Goal: Information Seeking & Learning: Learn about a topic

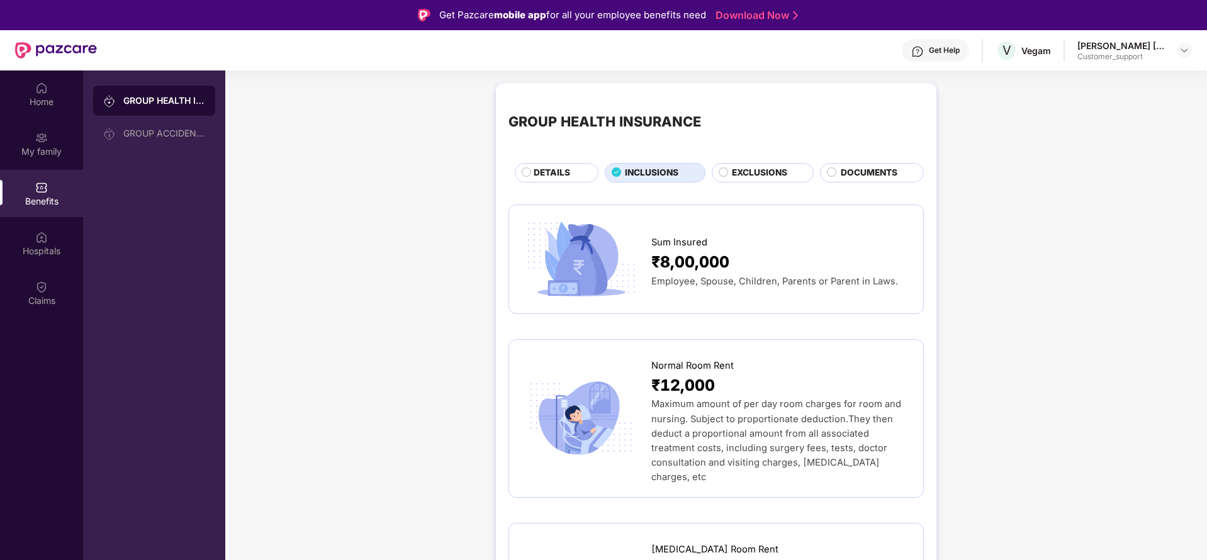
scroll to position [2304, 0]
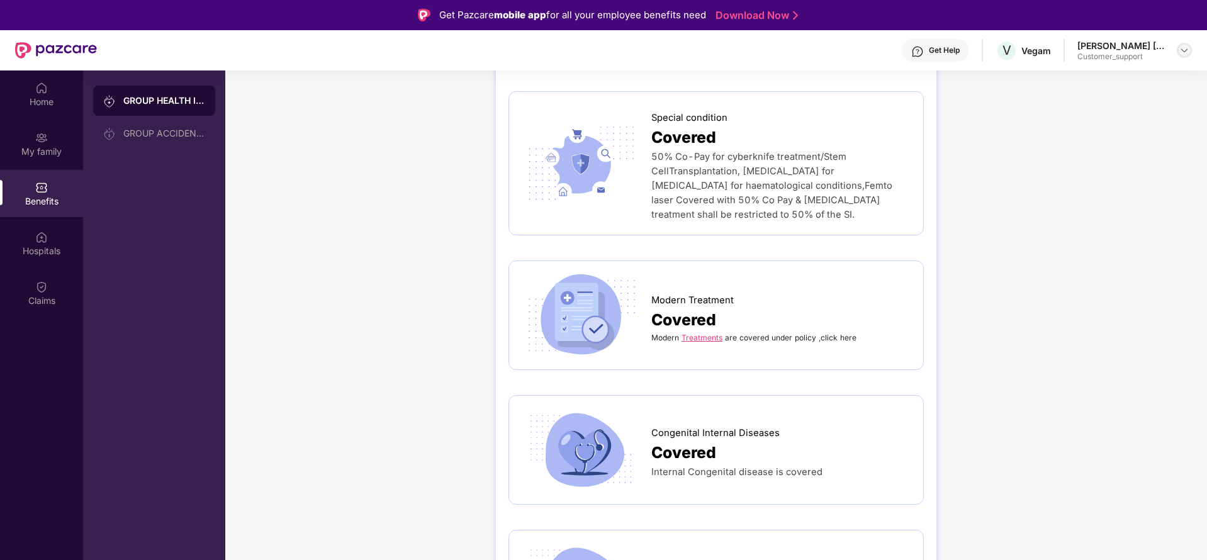
click at [1190, 47] on div at bounding box center [1184, 50] width 15 height 15
click at [1112, 78] on div "Switch to support view" at bounding box center [1126, 80] width 164 height 25
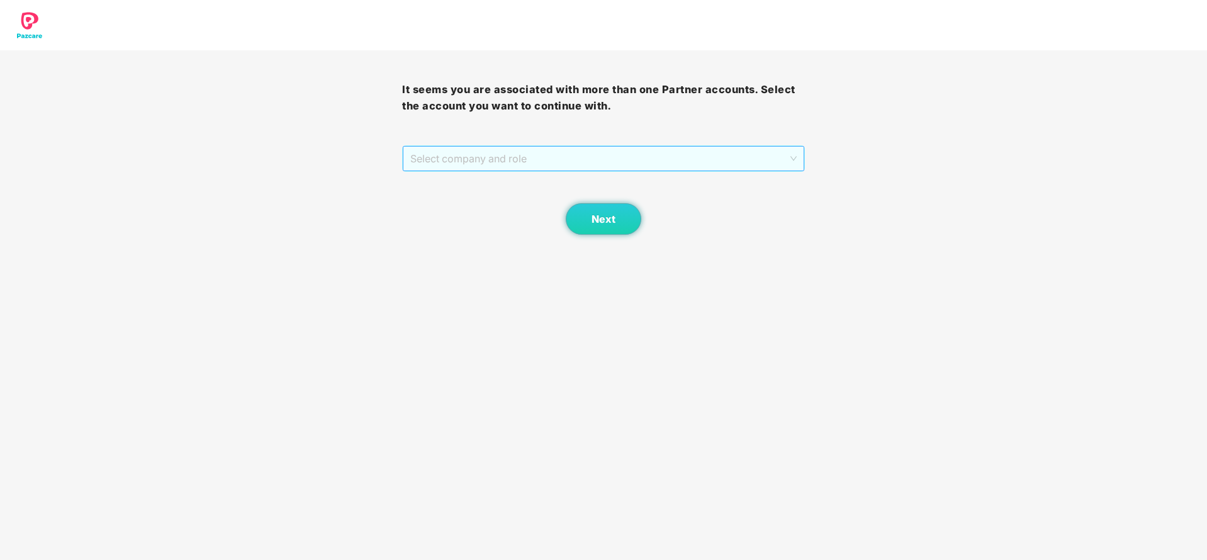
click at [545, 159] on span "Select company and role" at bounding box center [603, 159] width 386 height 24
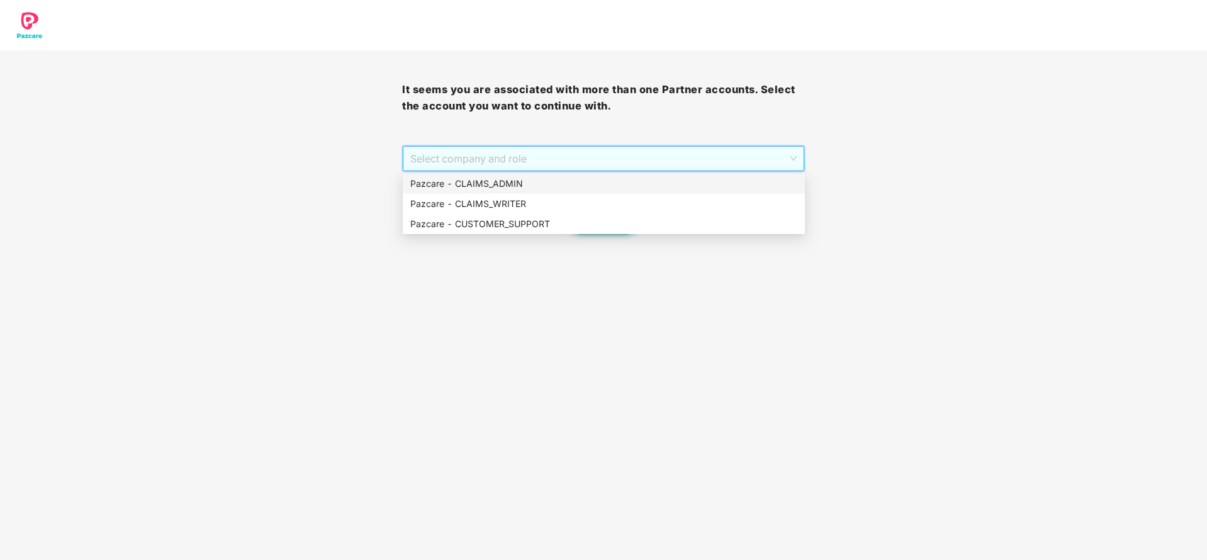
click at [495, 180] on div "Pazcare - CLAIMS_ADMIN" at bounding box center [603, 184] width 387 height 14
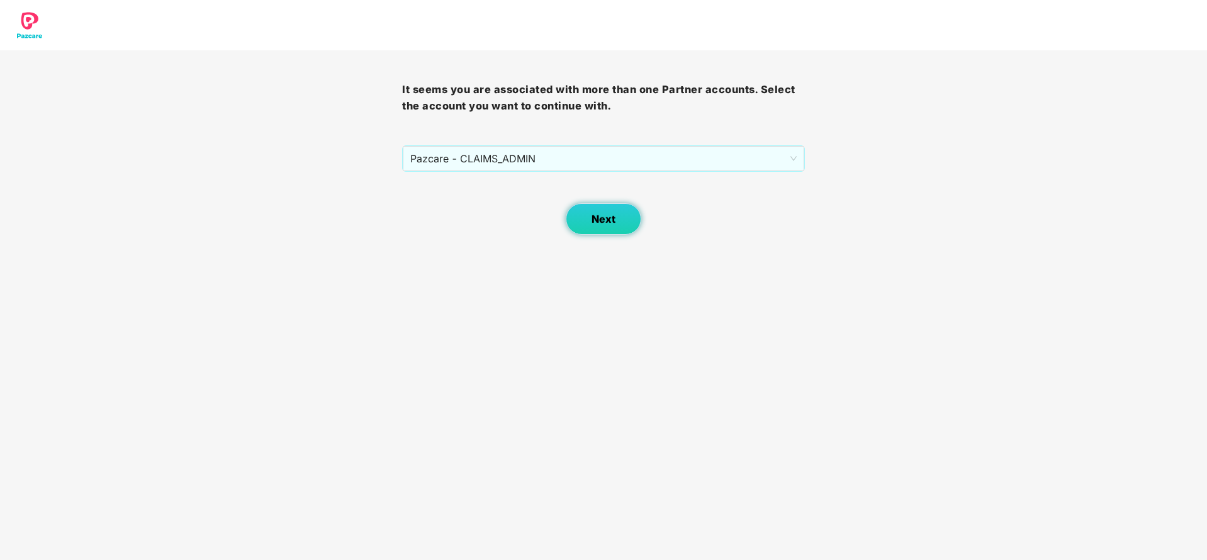
click at [601, 214] on span "Next" at bounding box center [604, 219] width 24 height 12
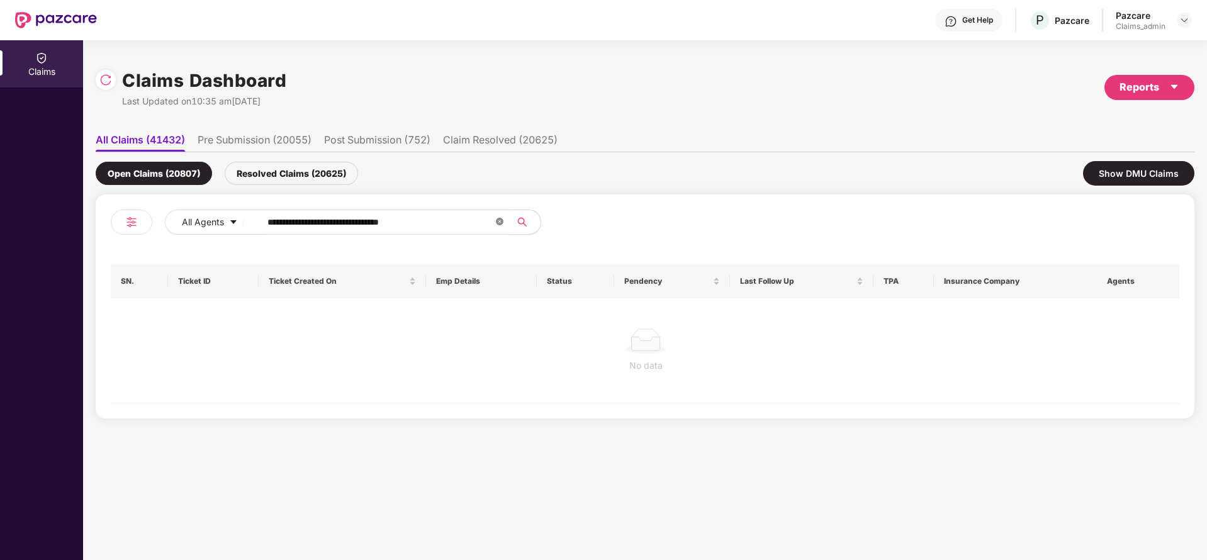
click at [497, 223] on icon "close-circle" at bounding box center [500, 222] width 8 height 8
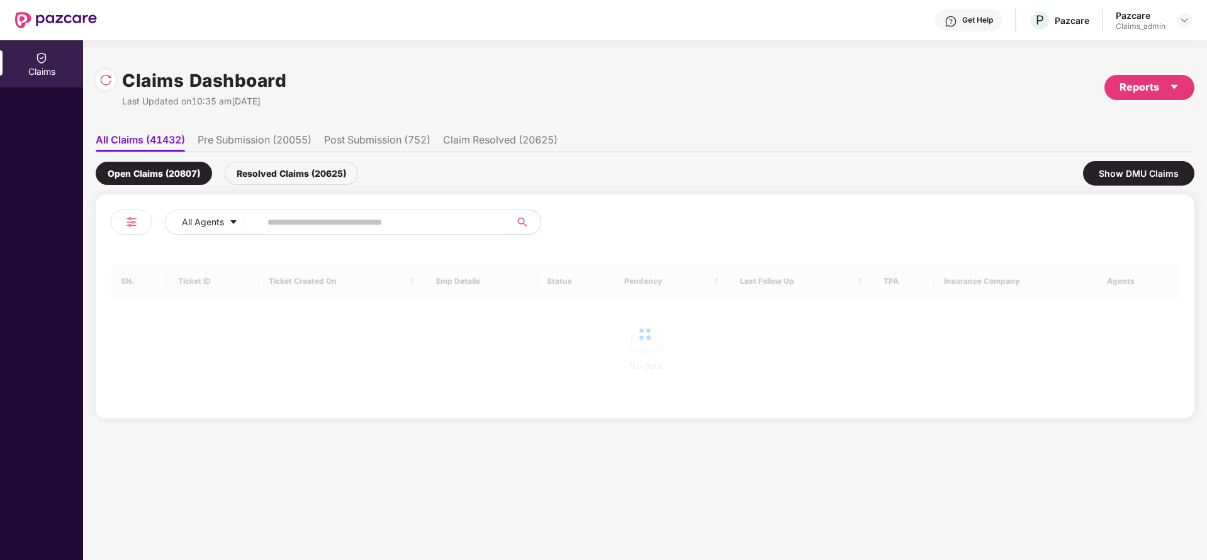
click at [310, 221] on input "text" at bounding box center [381, 222] width 226 height 19
paste input "******"
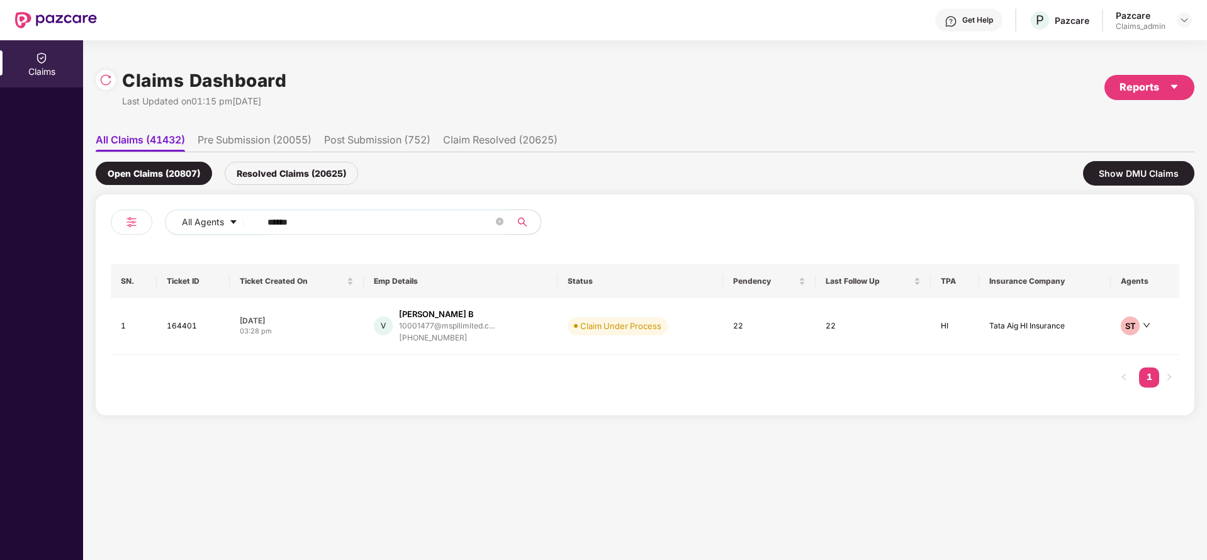
type input "******"
click at [1180, 19] on img at bounding box center [1185, 20] width 10 height 10
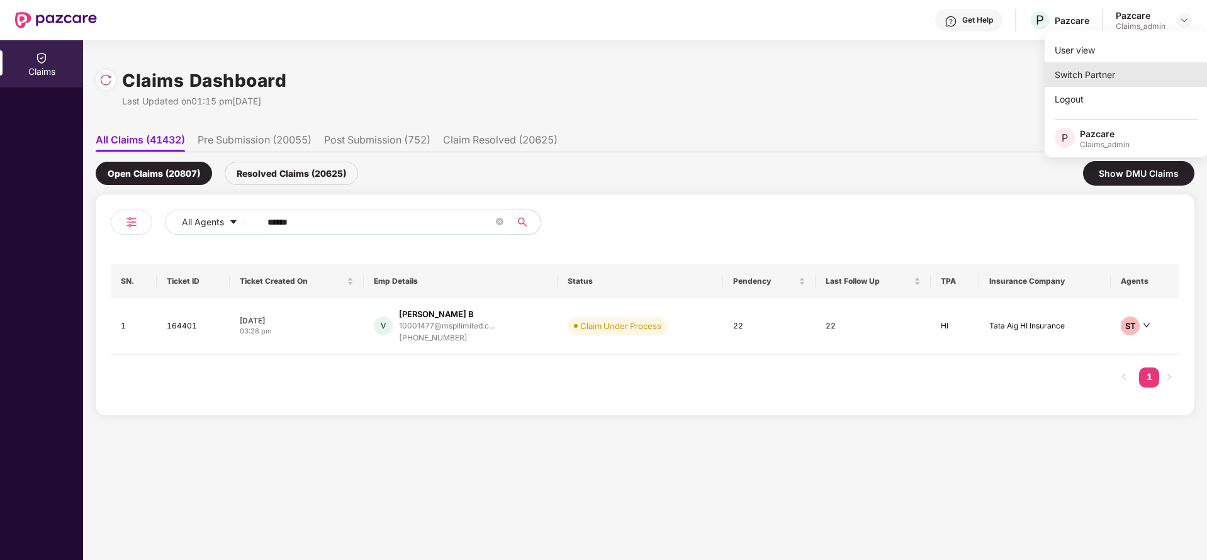
click at [1106, 65] on div "Switch Partner" at bounding box center [1127, 74] width 164 height 25
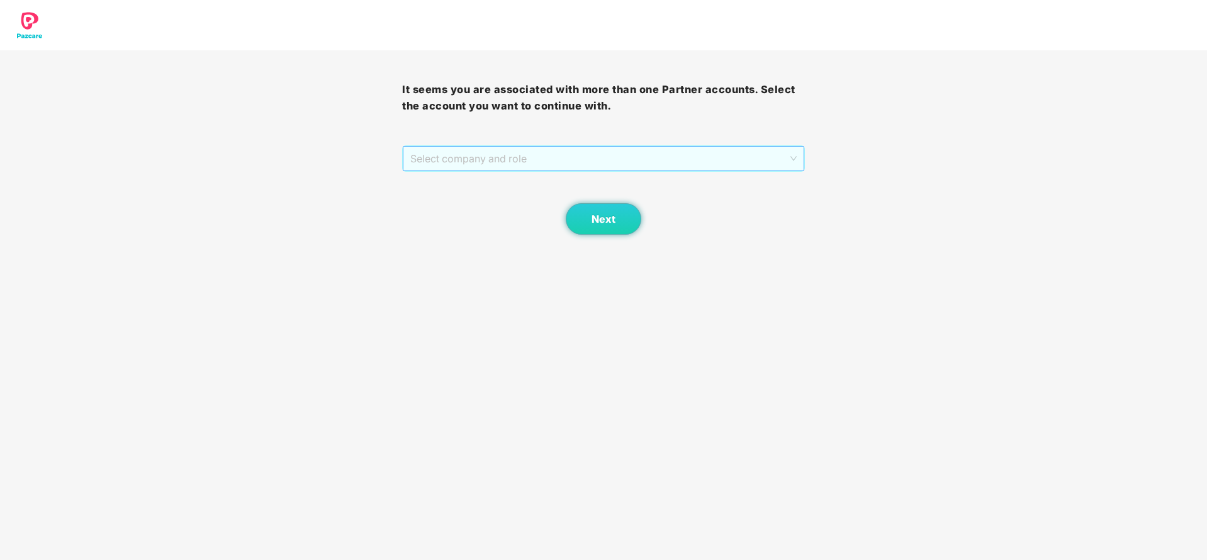
click at [655, 156] on span "Select company and role" at bounding box center [603, 159] width 386 height 24
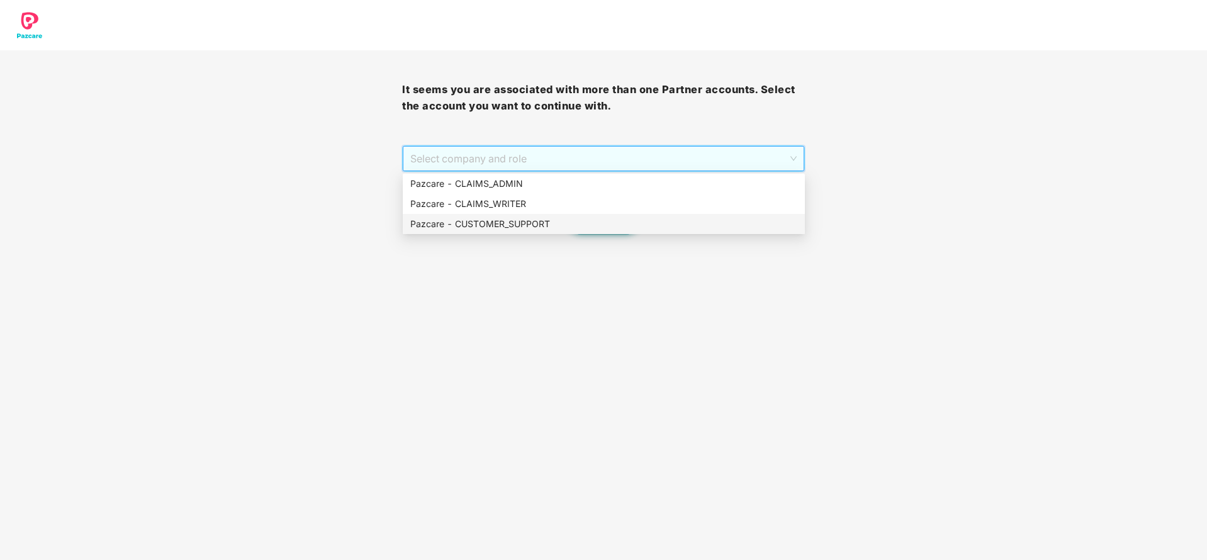
click at [597, 231] on div "Pazcare - CUSTOMER_SUPPORT" at bounding box center [604, 224] width 402 height 20
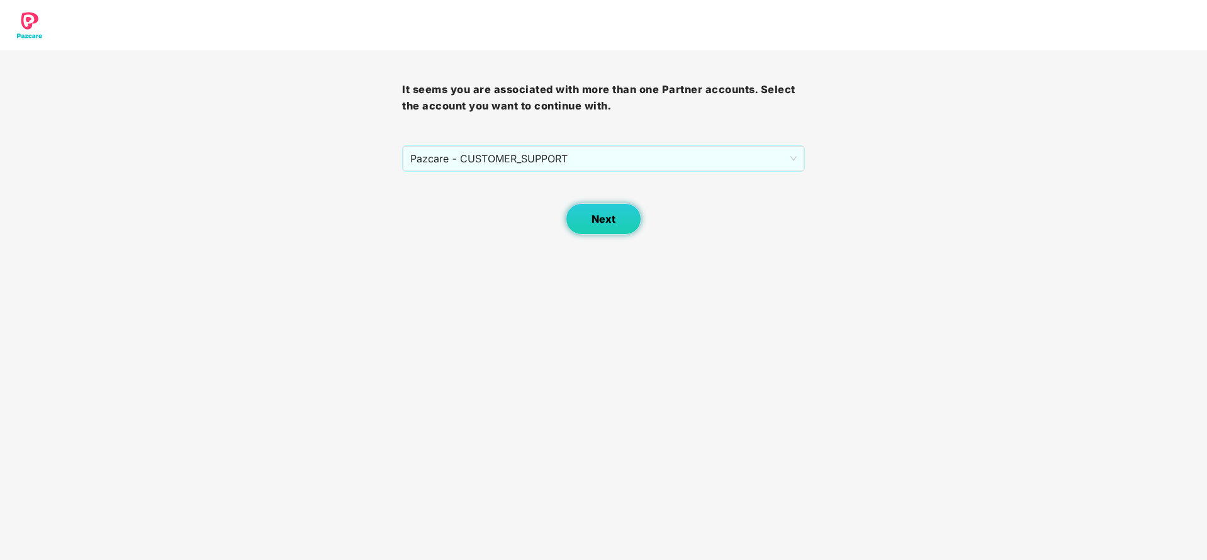
click at [608, 220] on span "Next" at bounding box center [604, 219] width 24 height 12
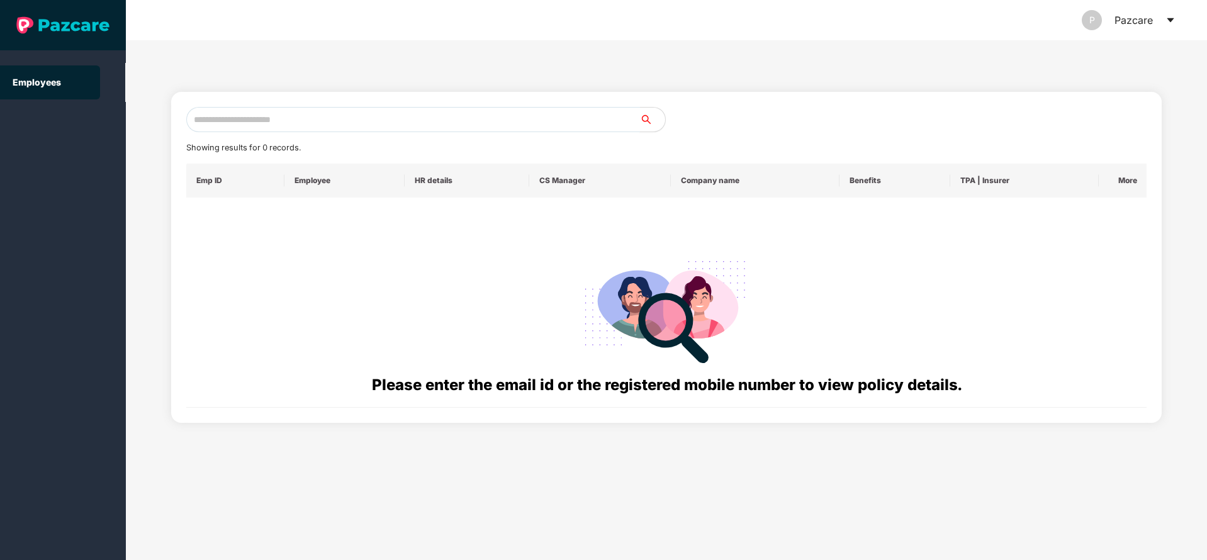
click at [379, 113] on input "text" at bounding box center [413, 119] width 454 height 25
paste input "**********"
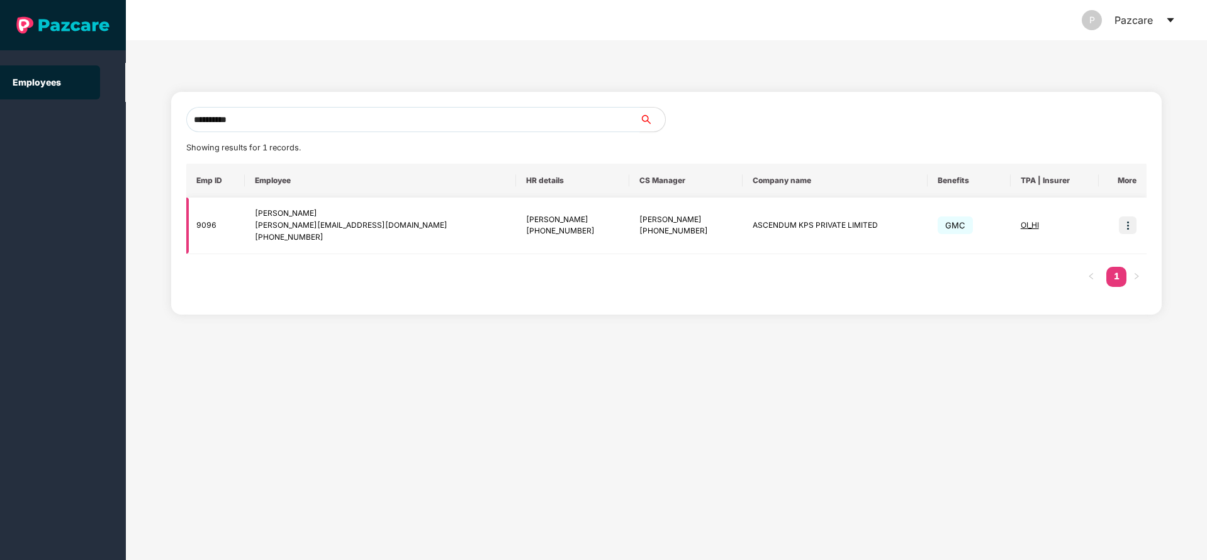
type input "**********"
click at [1131, 221] on img at bounding box center [1128, 226] width 18 height 18
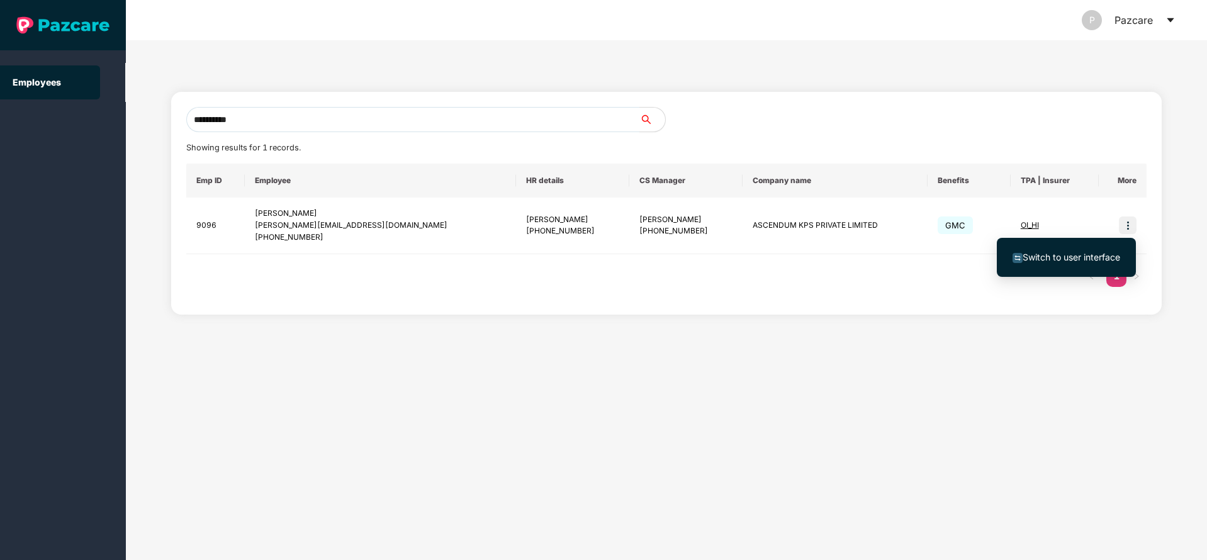
click at [1045, 262] on span "Switch to user interface" at bounding box center [1072, 257] width 98 height 11
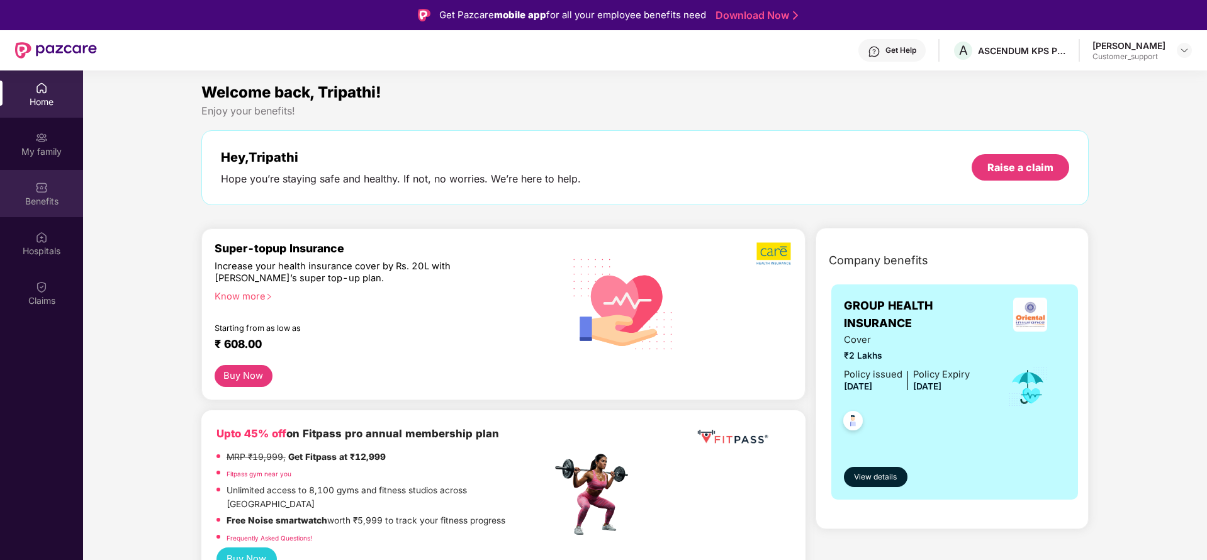
click at [42, 202] on div "Benefits" at bounding box center [41, 201] width 83 height 13
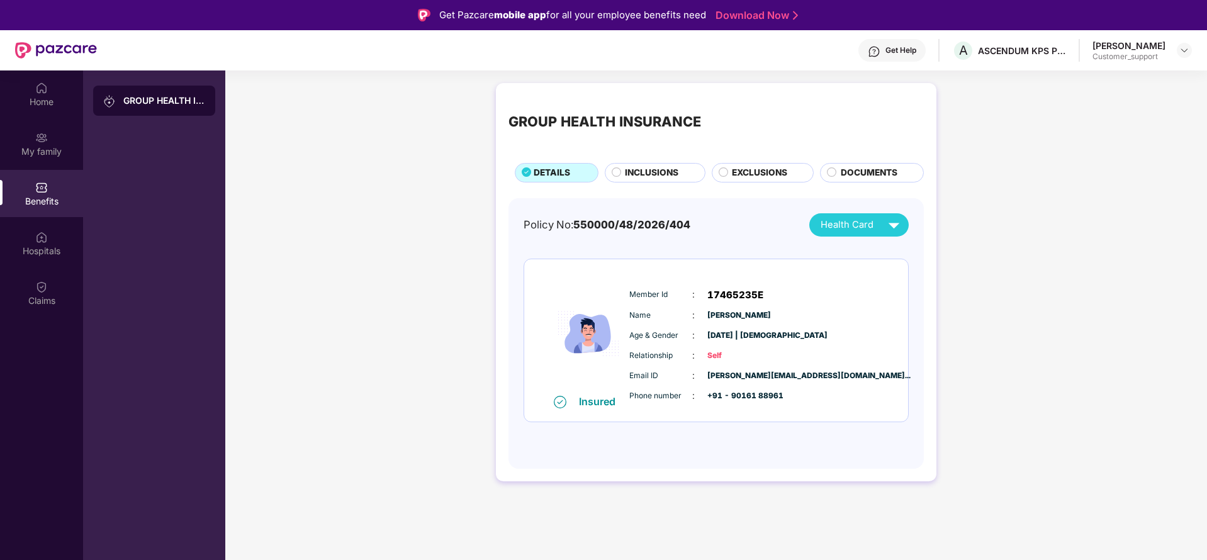
click at [654, 171] on span "INCLUSIONS" at bounding box center [652, 173] width 54 height 14
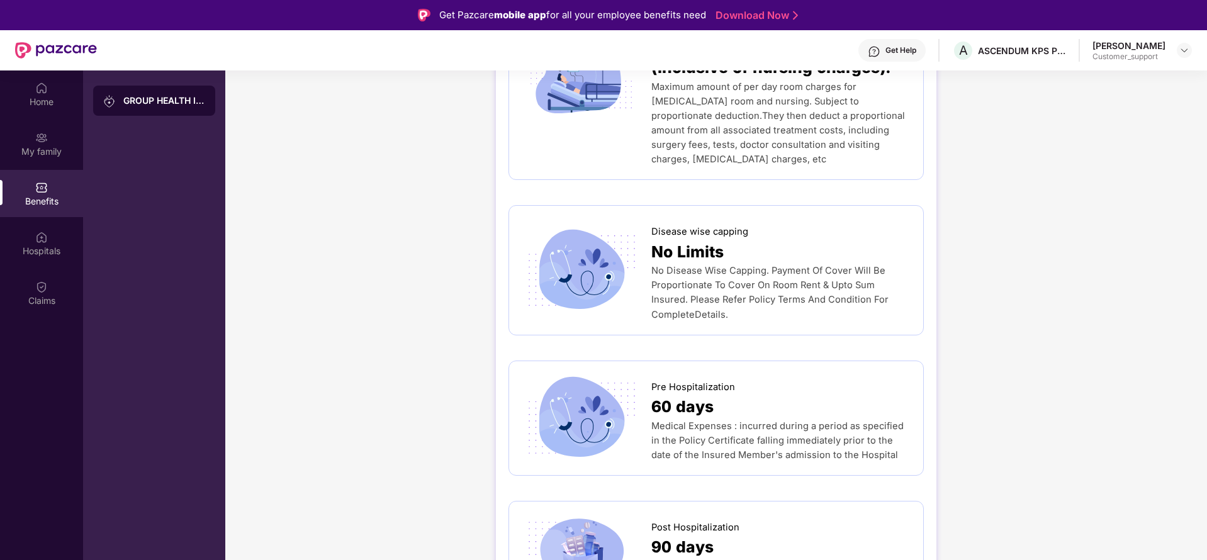
scroll to position [718, 0]
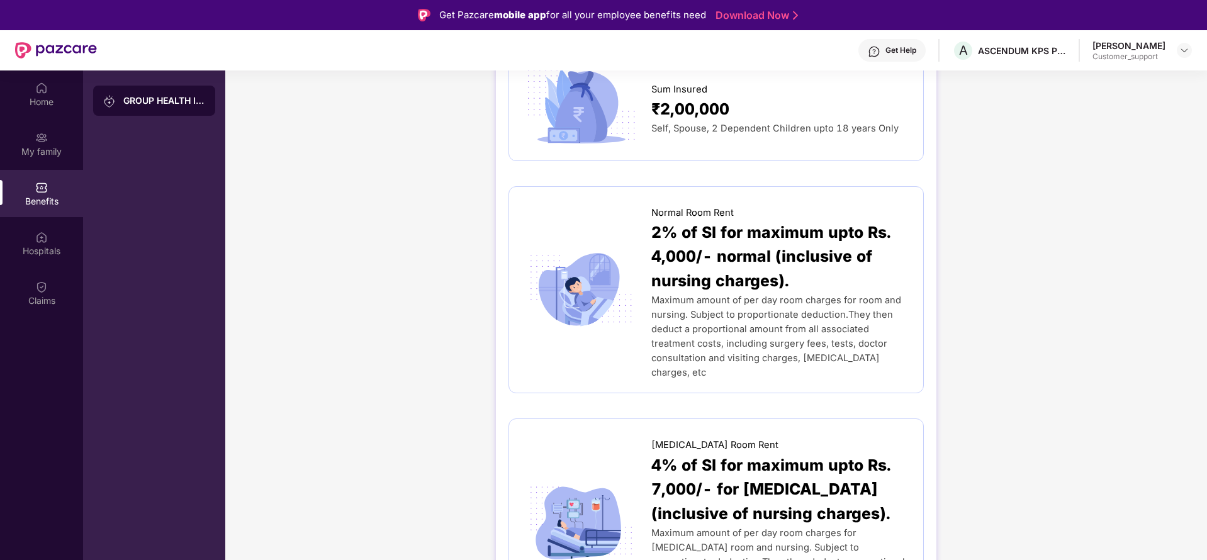
scroll to position [113, 0]
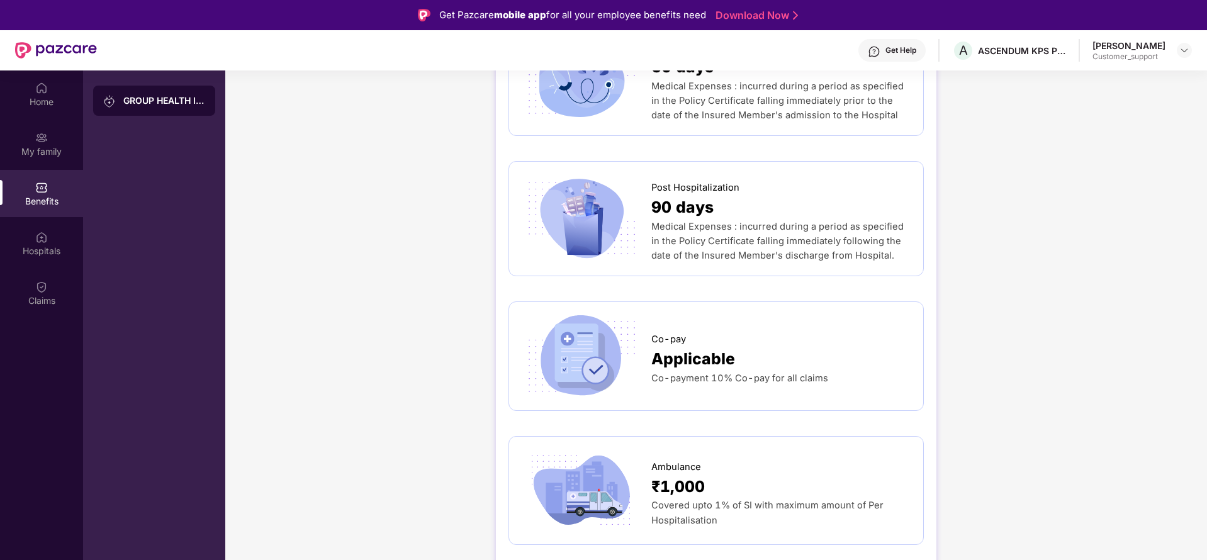
scroll to position [1020, 0]
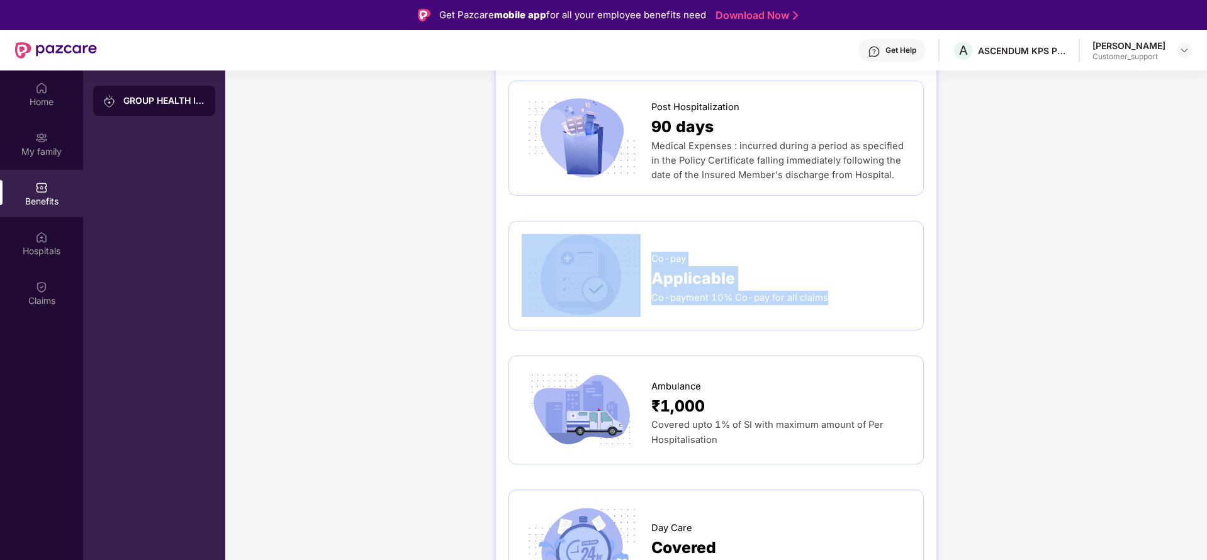
drag, startPoint x: 650, startPoint y: 223, endPoint x: 852, endPoint y: 278, distance: 210.0
click at [852, 278] on div "Co-pay Applicable Co-payment 10% Co-pay for all claims" at bounding box center [716, 275] width 389 height 83
copy div "Co-pay Applicable Co-payment 10% Co-pay for all claims"
